Goal: Information Seeking & Learning: Learn about a topic

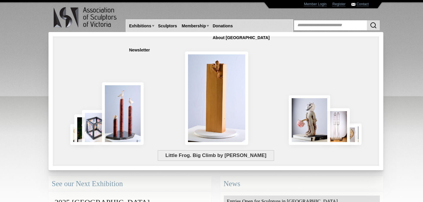
click at [214, 110] on div "Little Frog. Big Climb by [PERSON_NAME]" at bounding box center [184, 123] width 255 height 53
click at [211, 121] on div "Little Frog. Big Climb by [PERSON_NAME]" at bounding box center [184, 123] width 255 height 53
click at [213, 156] on span "Little Frog. Big Climb by [PERSON_NAME]" at bounding box center [216, 155] width 117 height 11
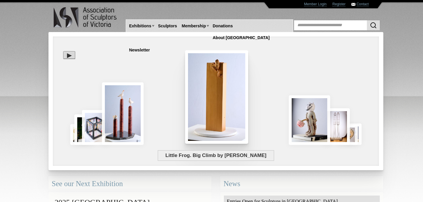
click at [209, 92] on img at bounding box center [217, 97] width 64 height 94
click at [320, 27] on input "text" at bounding box center [337, 25] width 86 height 10
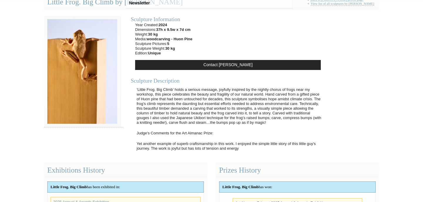
scroll to position [46, 0]
